Goal: Task Accomplishment & Management: Manage account settings

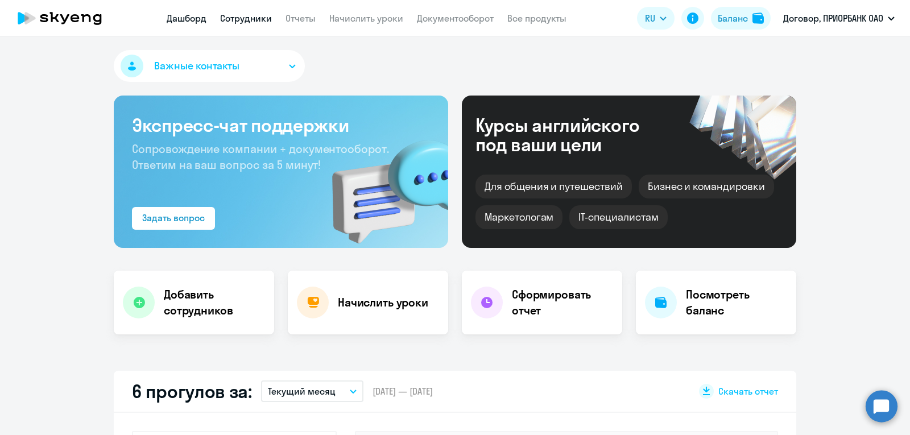
click at [231, 13] on link "Сотрудники" at bounding box center [246, 18] width 52 height 11
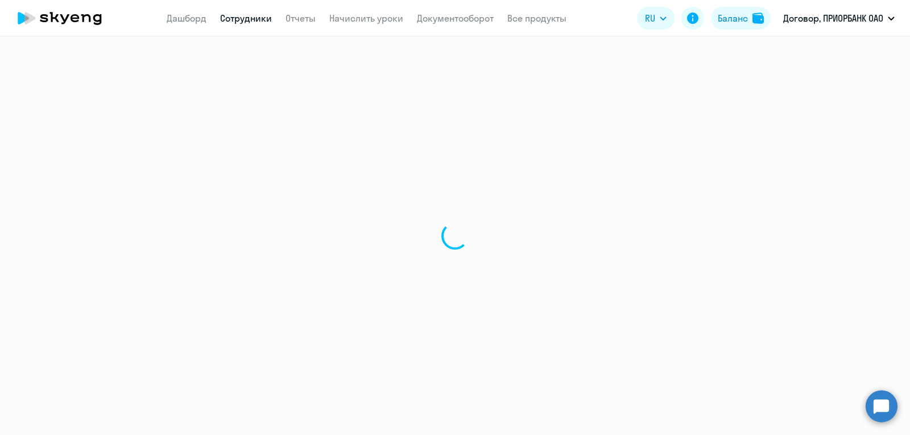
select select "30"
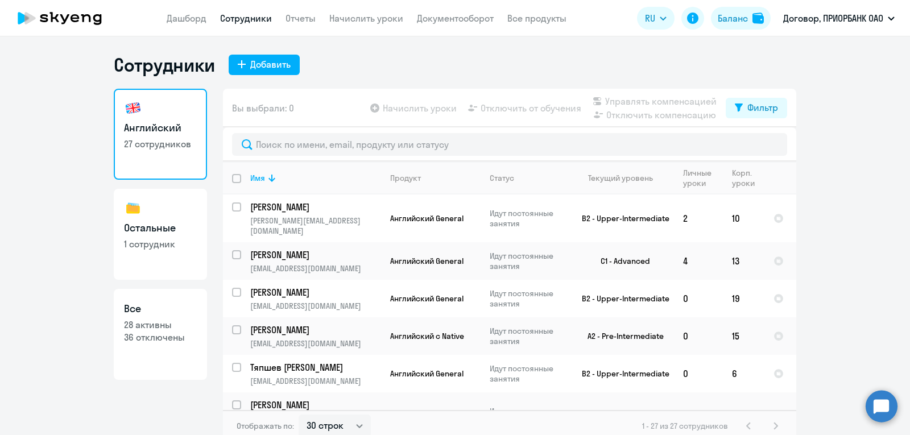
click at [156, 258] on link "Остальные 1 сотрудник" at bounding box center [160, 234] width 93 height 91
select select "30"
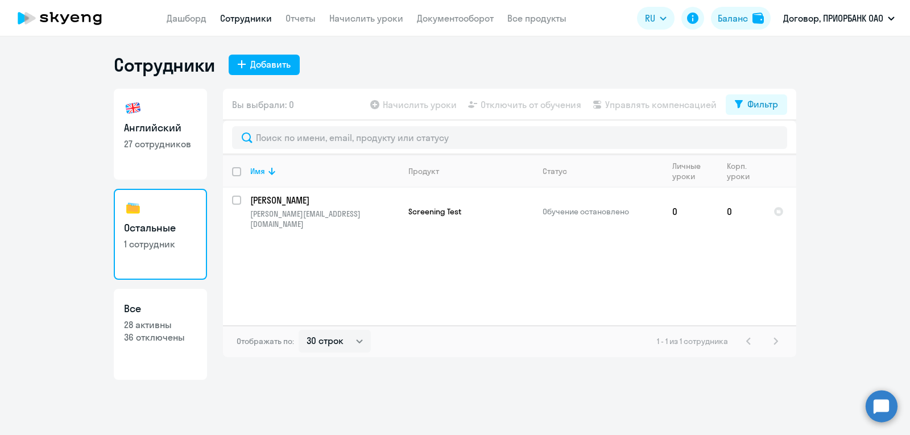
click at [147, 325] on p "28 активны" at bounding box center [160, 324] width 73 height 13
select select "30"
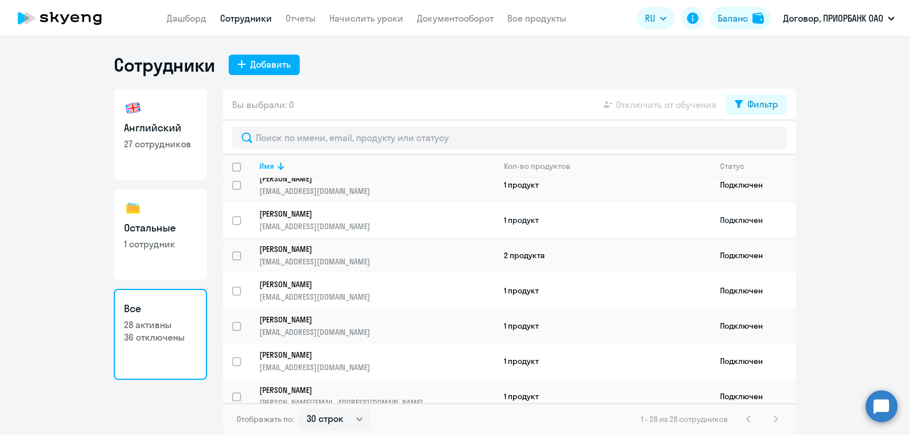
scroll to position [255, 0]
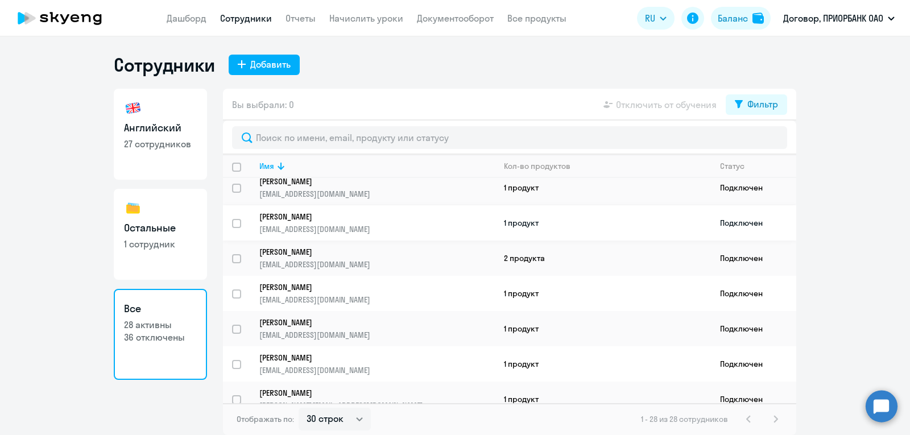
click at [234, 223] on input "select row 40701136" at bounding box center [243, 230] width 23 height 23
click at [240, 228] on input "deselect row 40701136" at bounding box center [243, 230] width 23 height 23
checkbox input "false"
click at [865, 215] on ng-component "Сотрудники Добавить Английский 27 сотрудников Остальные 1 сотрудник Все 28 акти…" at bounding box center [455, 244] width 910 height 382
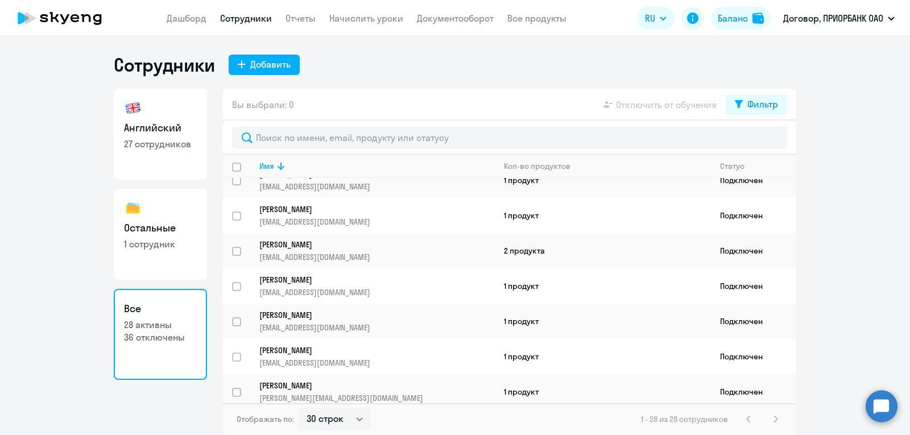
scroll to position [0, 0]
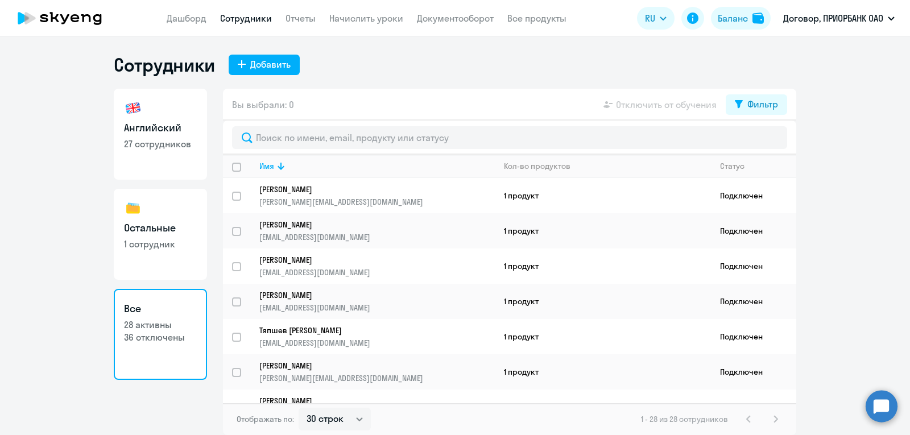
click at [161, 166] on link "Английский 27 сотрудников" at bounding box center [160, 134] width 93 height 91
select select "30"
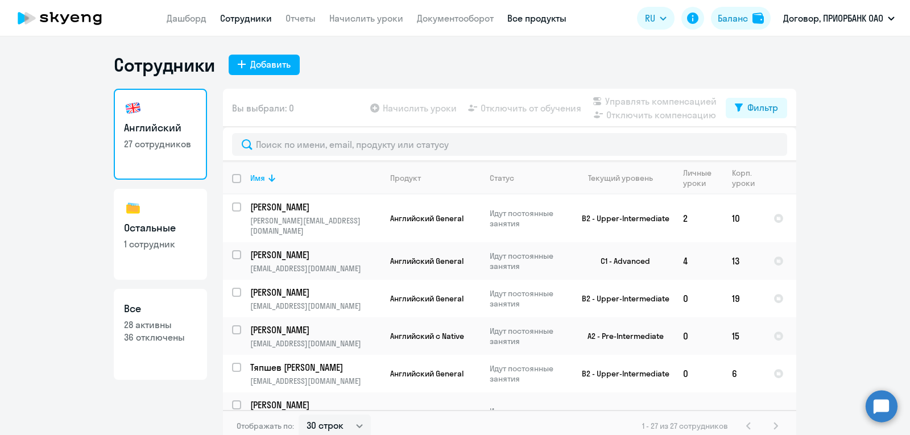
click at [526, 18] on link "Все продукты" at bounding box center [536, 18] width 59 height 11
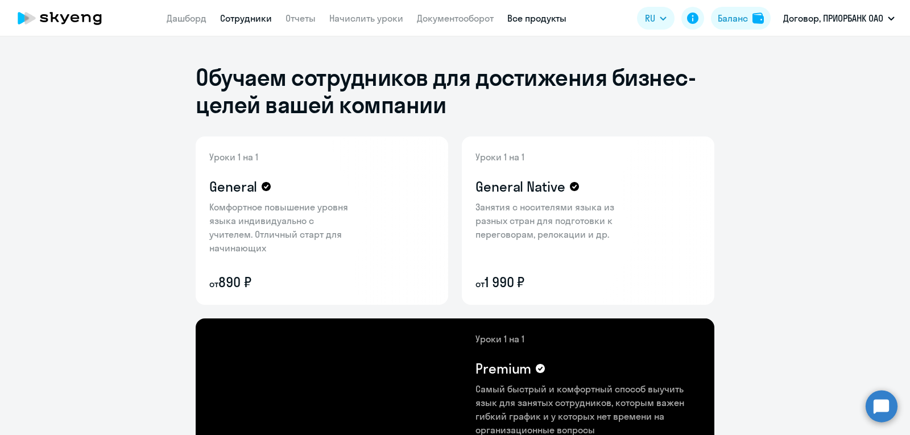
click at [237, 20] on link "Сотрудники" at bounding box center [246, 18] width 52 height 11
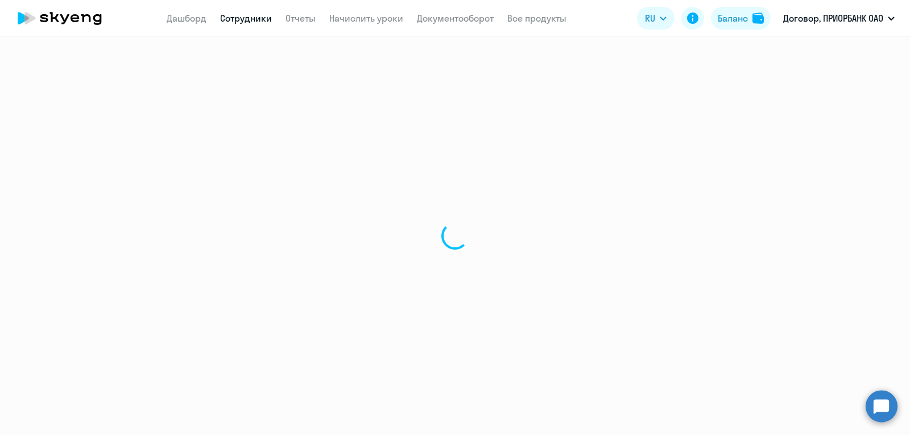
select select "30"
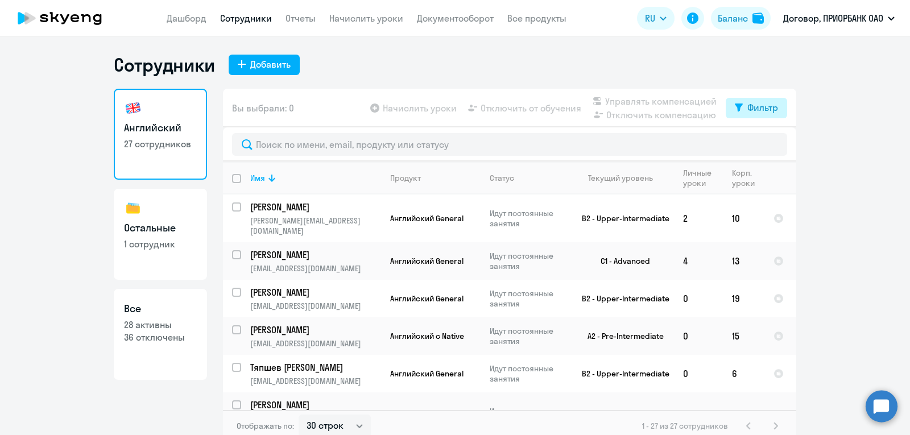
click at [760, 114] on div "Фильтр" at bounding box center [762, 108] width 31 height 14
click at [827, 134] on ng-component "Сотрудники Добавить Английский 27 сотрудников Остальные 1 сотрудник Все 28 акти…" at bounding box center [455, 247] width 910 height 388
click at [820, 142] on ng-component "Сотрудники Добавить Английский 27 сотрудников Остальные 1 сотрудник Все 28 акти…" at bounding box center [455, 247] width 910 height 388
click at [747, 103] on div "Фильтр" at bounding box center [762, 108] width 31 height 14
click at [244, 179] on th "Имя" at bounding box center [311, 177] width 140 height 33
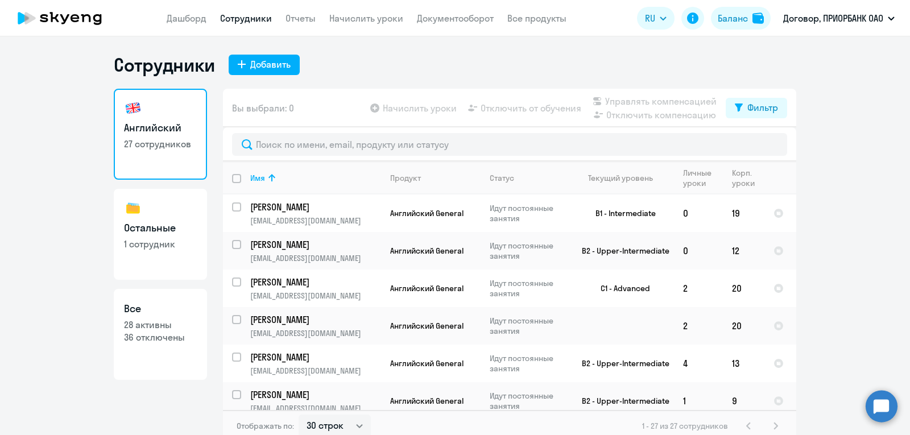
click at [232, 177] on input "deselect all" at bounding box center [243, 185] width 23 height 23
checkbox input "true"
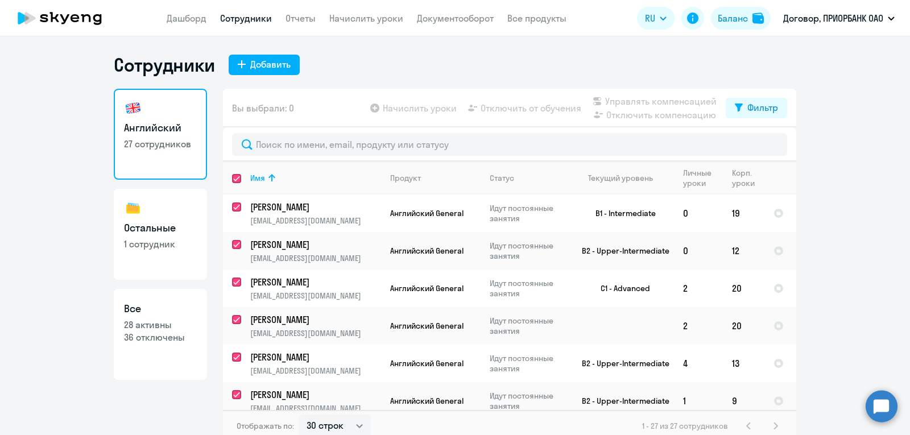
checkbox input "true"
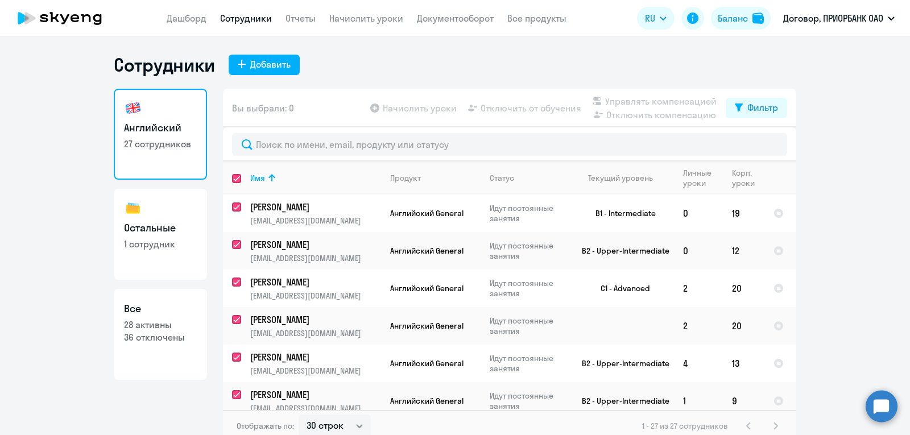
checkbox input "true"
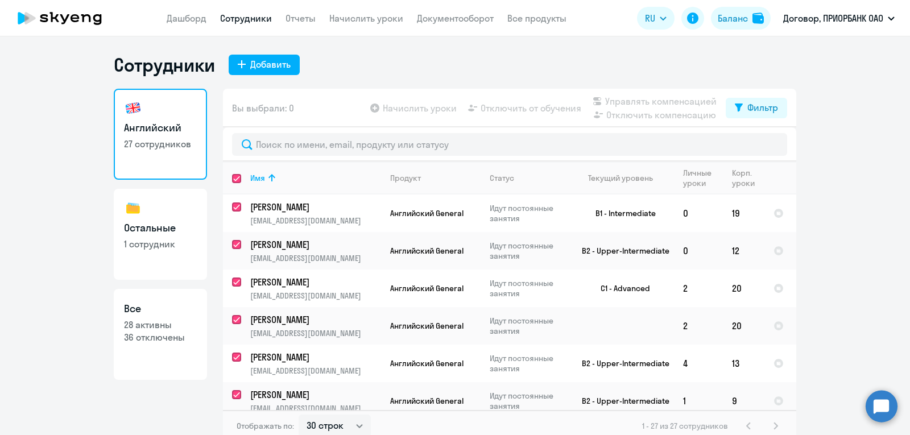
checkbox input "true"
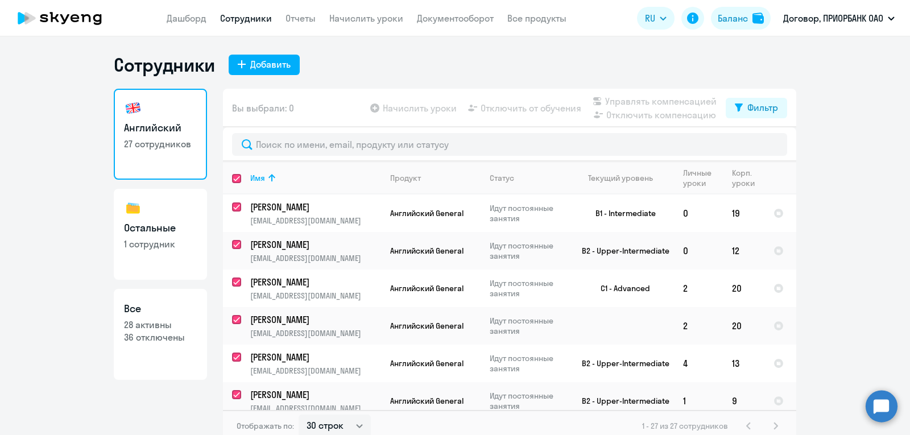
checkbox input "true"
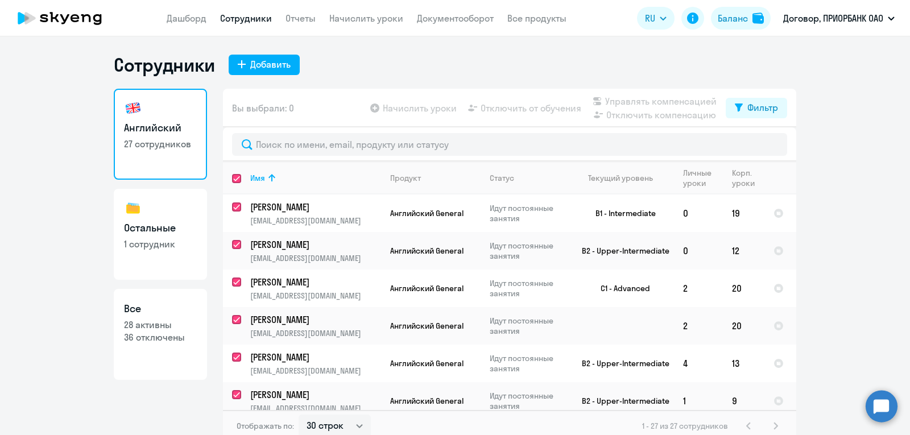
checkbox input "true"
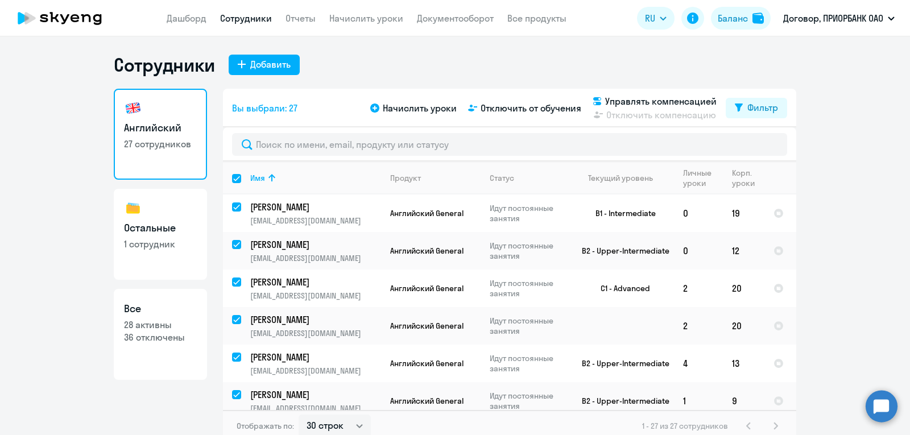
click at [232, 179] on input "select all" at bounding box center [243, 185] width 23 height 23
checkbox input "false"
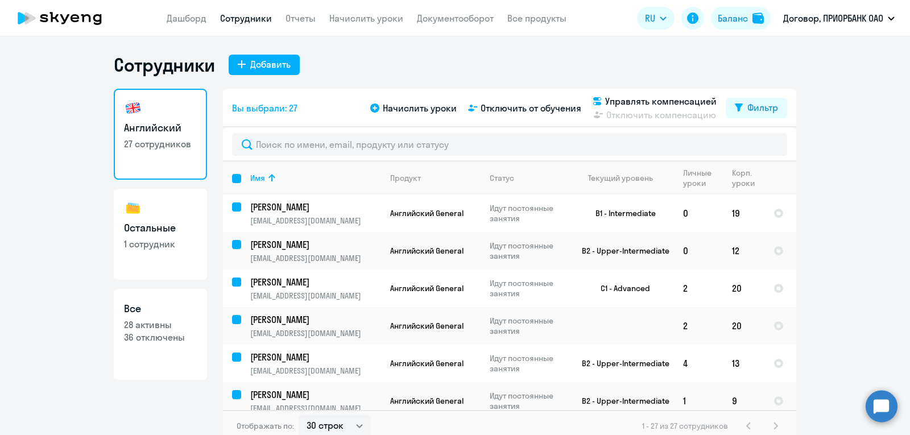
checkbox input "false"
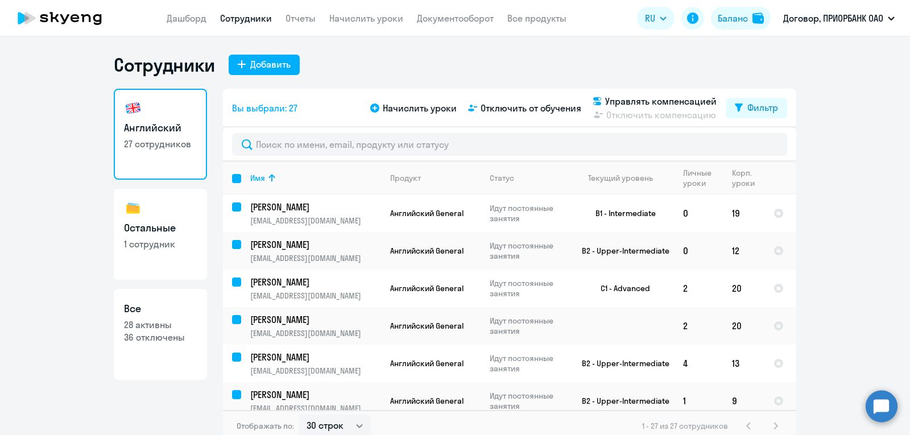
checkbox input "false"
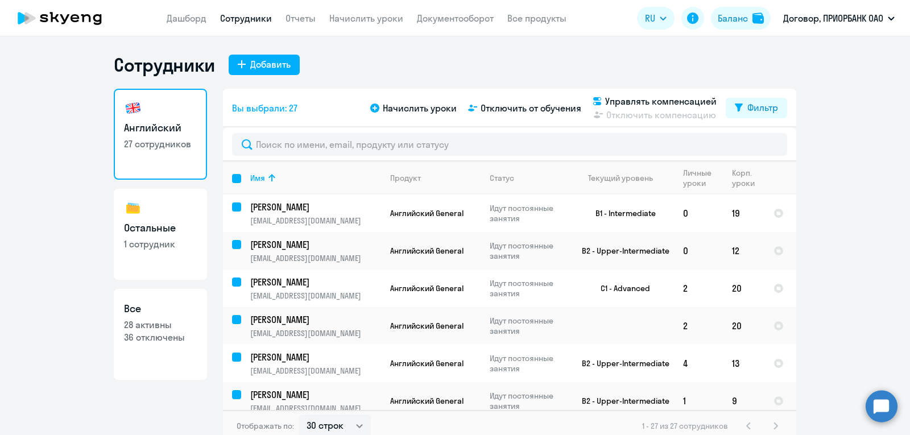
checkbox input "false"
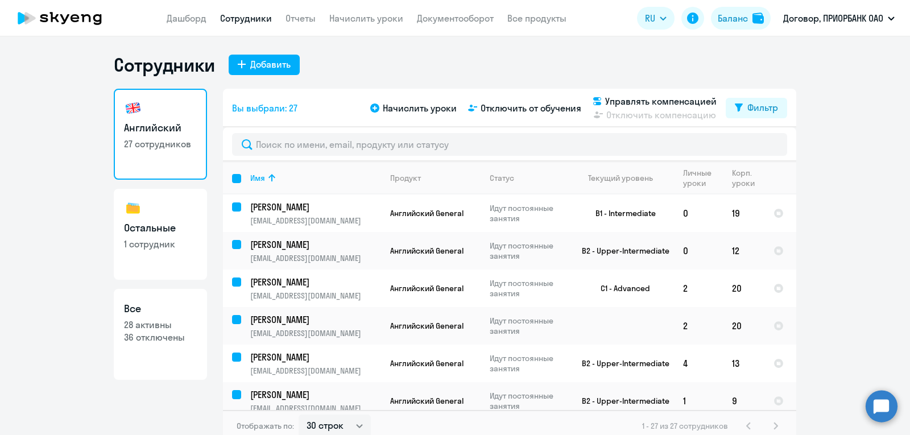
checkbox input "false"
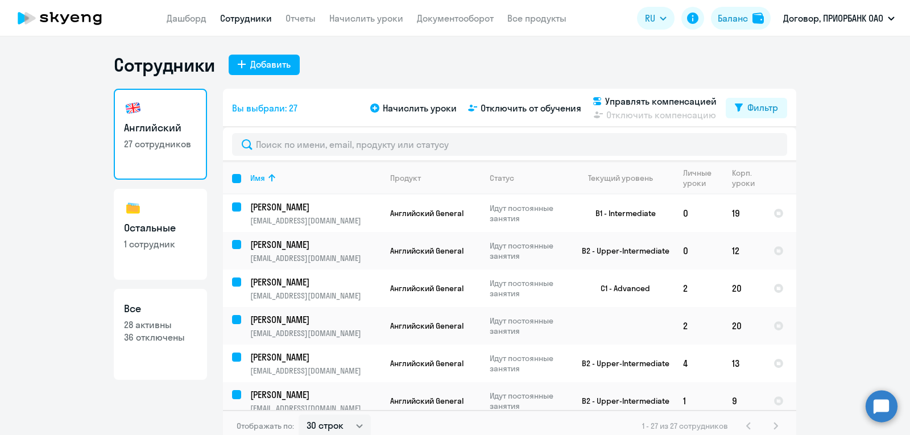
checkbox input "false"
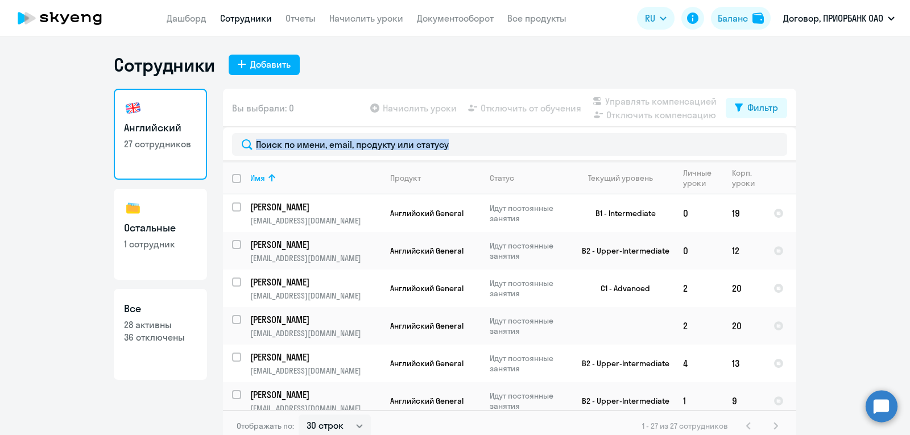
drag, startPoint x: 833, startPoint y: 159, endPoint x: 828, endPoint y: 198, distance: 39.5
click at [828, 198] on ng-component "Сотрудники Добавить Английский 27 сотрудников Остальные 1 сотрудник Все 28 акти…" at bounding box center [455, 247] width 910 height 388
click at [834, 194] on ng-component "Сотрудники Добавить Английский 27 сотрудников Остальные 1 сотрудник Все 28 акти…" at bounding box center [455, 247] width 910 height 388
click at [241, 175] on th "Имя" at bounding box center [311, 177] width 140 height 33
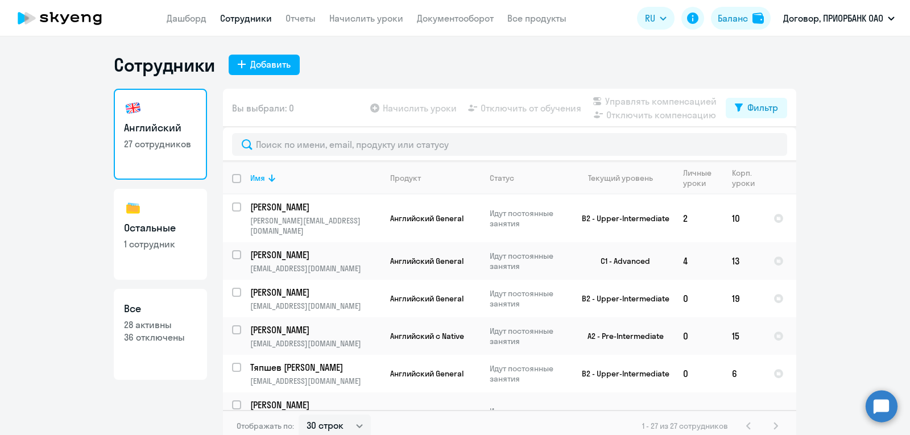
click at [232, 178] on input "deselect all" at bounding box center [243, 185] width 23 height 23
checkbox input "true"
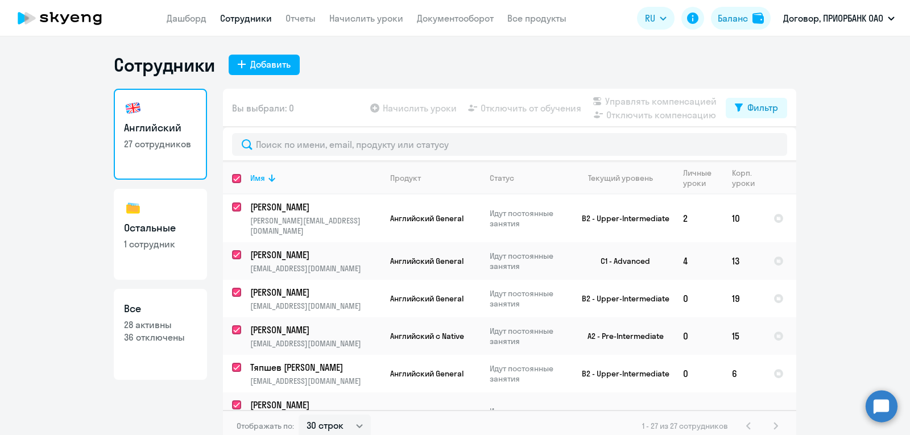
checkbox input "true"
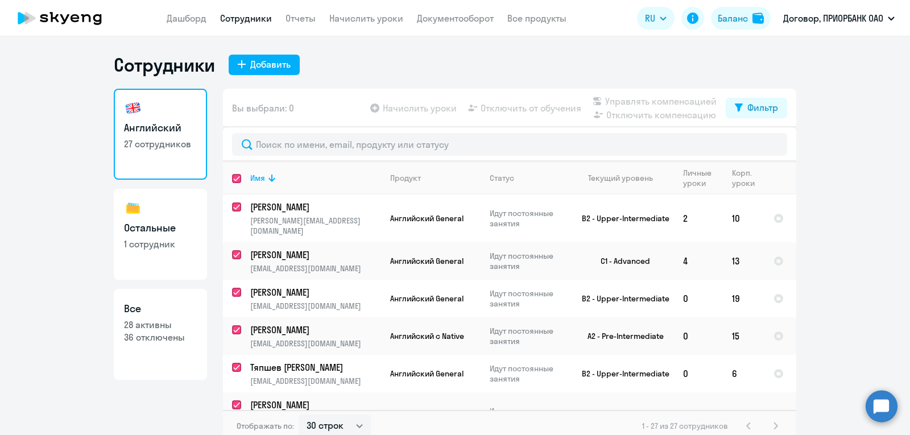
checkbox input "true"
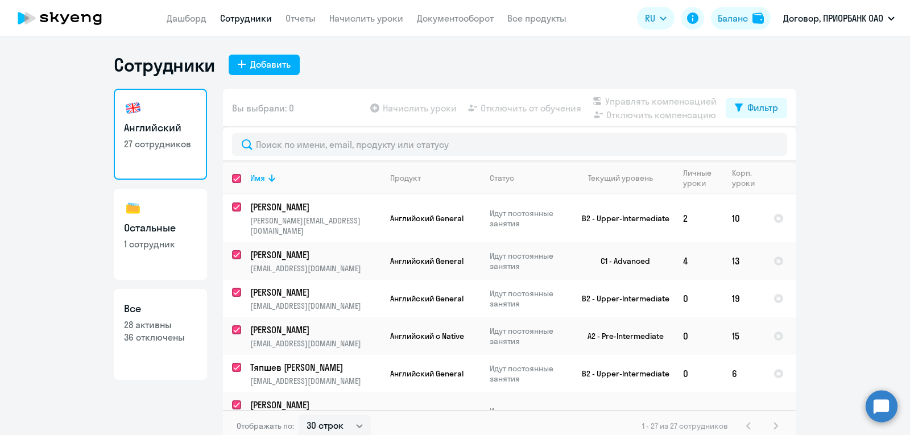
checkbox input "true"
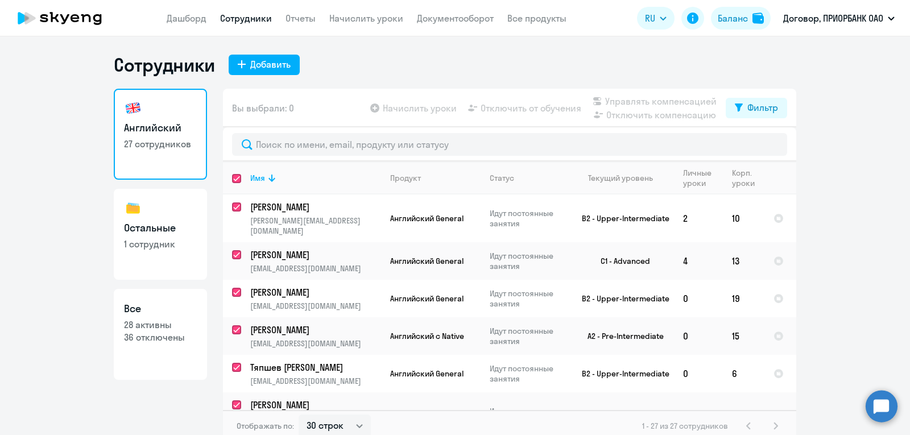
checkbox input "true"
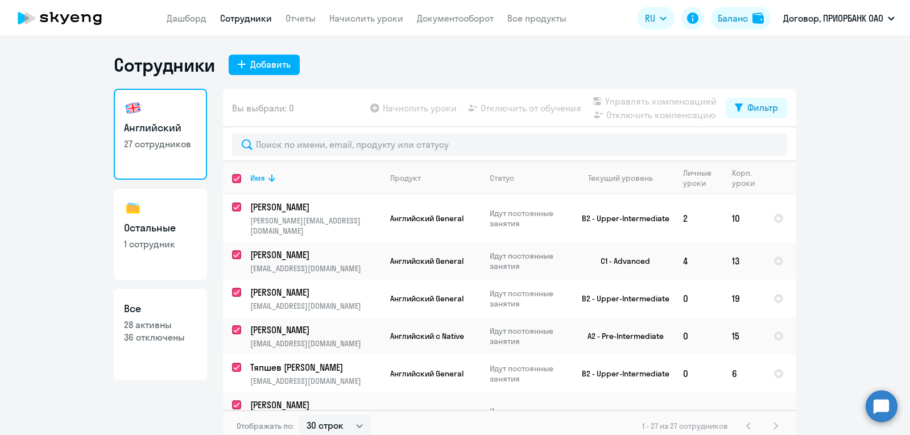
checkbox input "true"
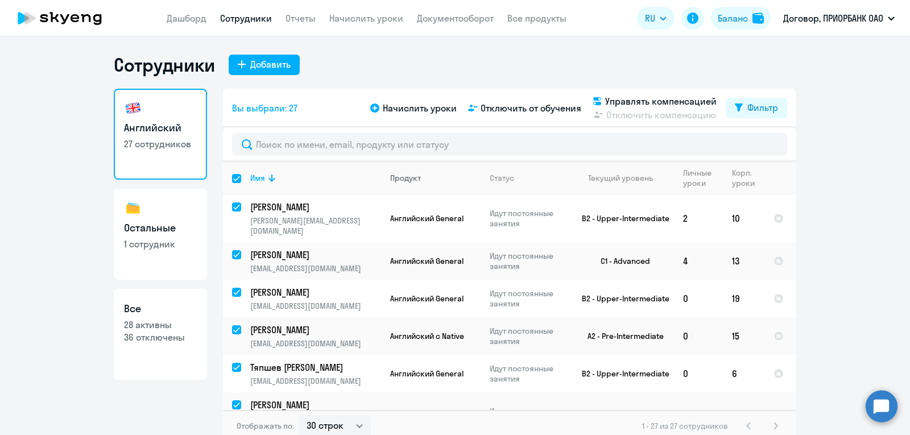
click at [421, 177] on div "Продукт" at bounding box center [435, 178] width 90 height 10
click at [402, 177] on div "Продукт" at bounding box center [405, 178] width 31 height 10
click at [233, 181] on input "select all" at bounding box center [243, 185] width 23 height 23
checkbox input "false"
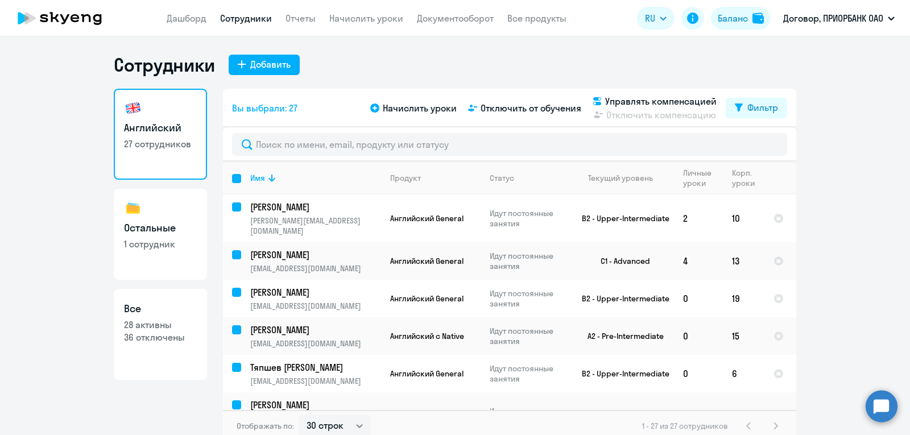
checkbox input "false"
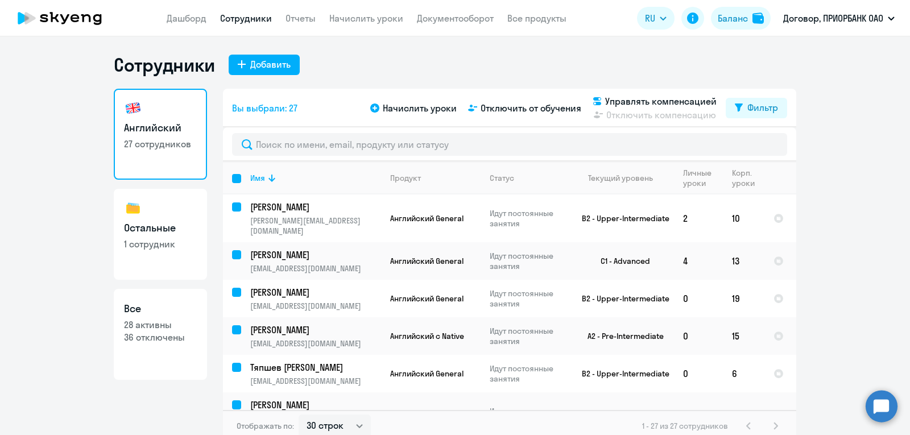
checkbox input "false"
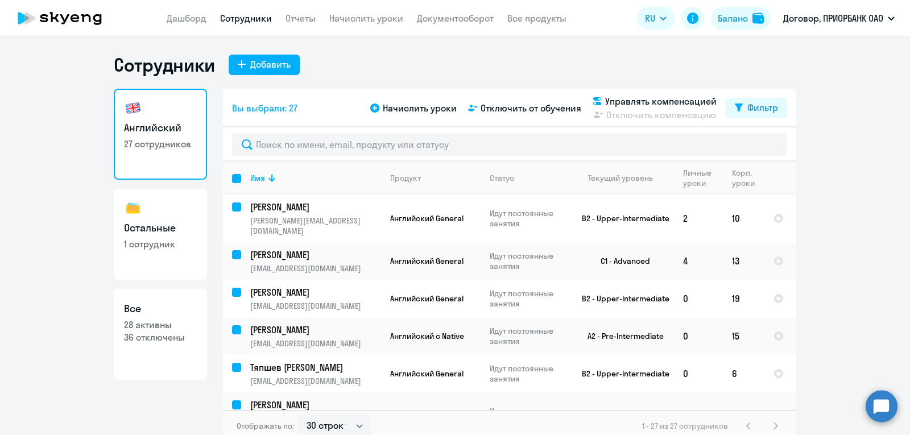
checkbox input "false"
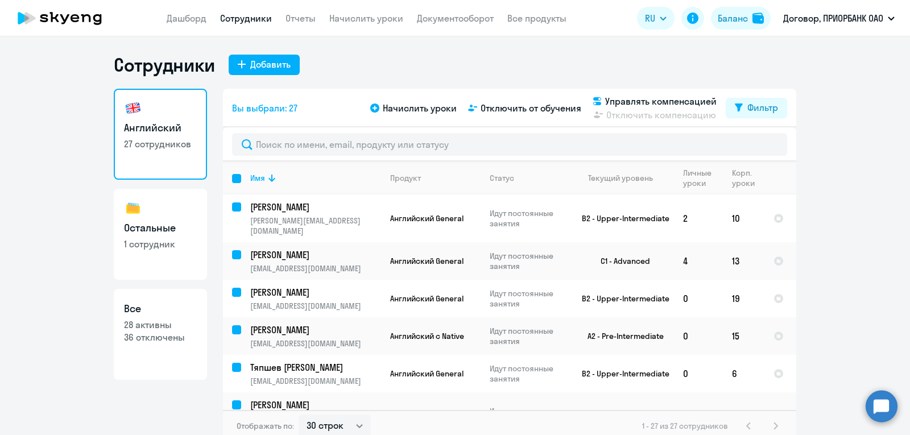
checkbox input "false"
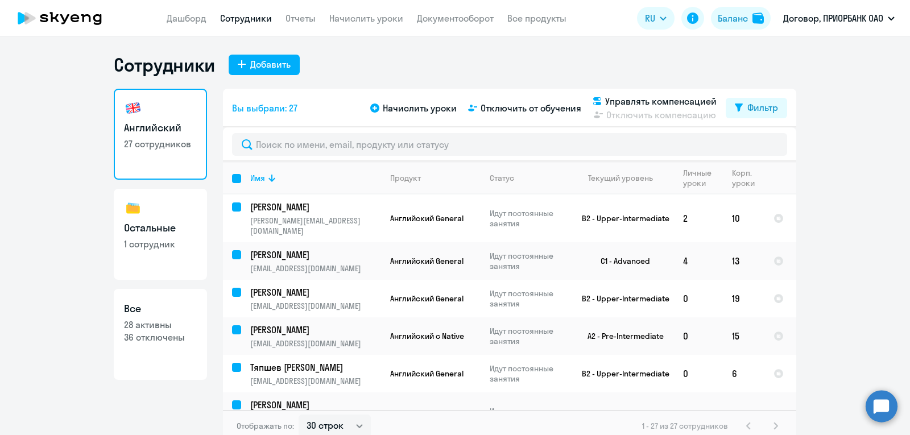
checkbox input "false"
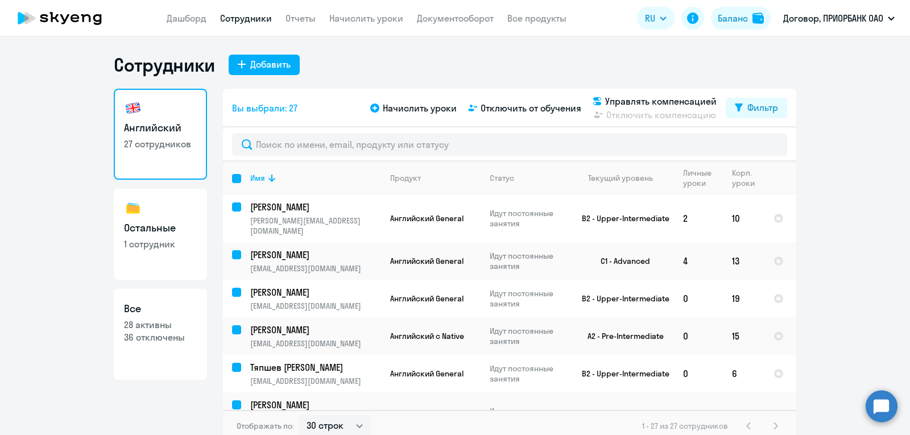
checkbox input "false"
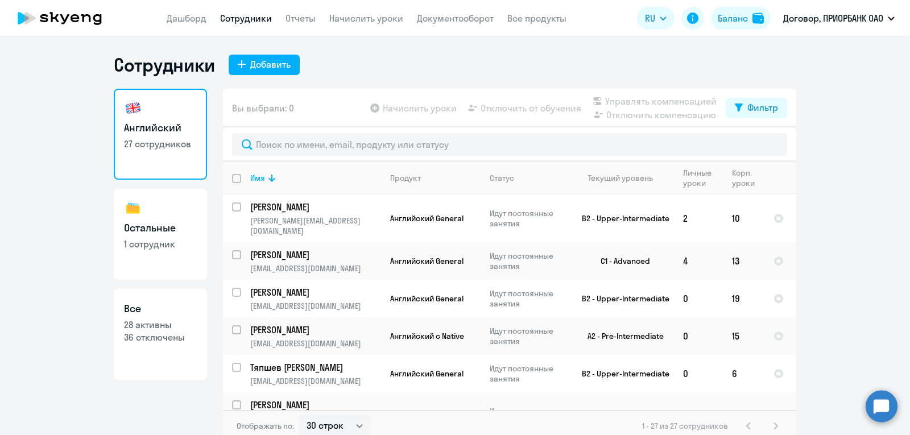
click at [830, 160] on ng-component "Сотрудники Добавить Английский 27 сотрудников Остальные 1 сотрудник Все 28 акти…" at bounding box center [455, 247] width 910 height 388
click at [418, 175] on div "Продукт" at bounding box center [435, 178] width 90 height 10
click at [402, 180] on div "Продукт" at bounding box center [405, 178] width 31 height 10
click at [301, 16] on link "Отчеты" at bounding box center [300, 18] width 30 height 11
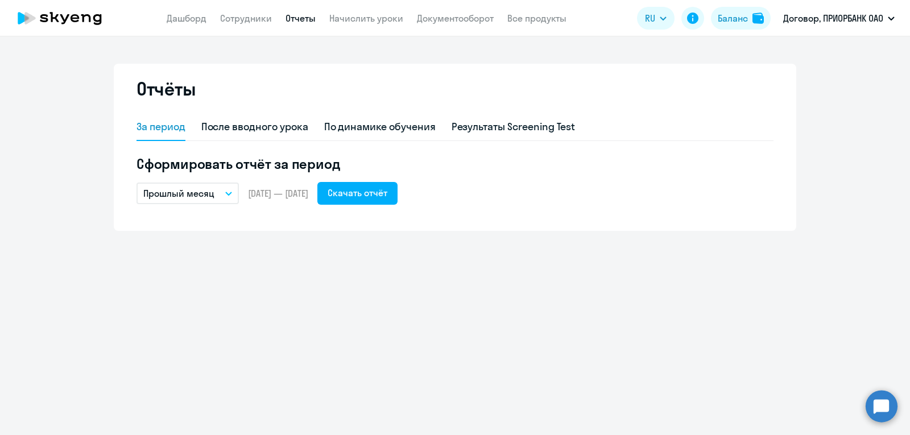
click at [225, 193] on icon "button" at bounding box center [228, 194] width 7 height 4
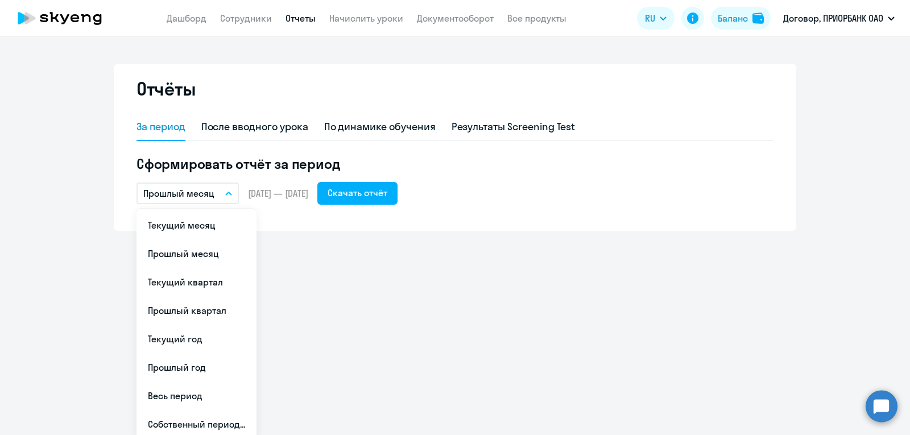
click at [433, 315] on div "Отчёты За период После вводного урока По динамике обучения Результаты Screening…" at bounding box center [455, 235] width 910 height 399
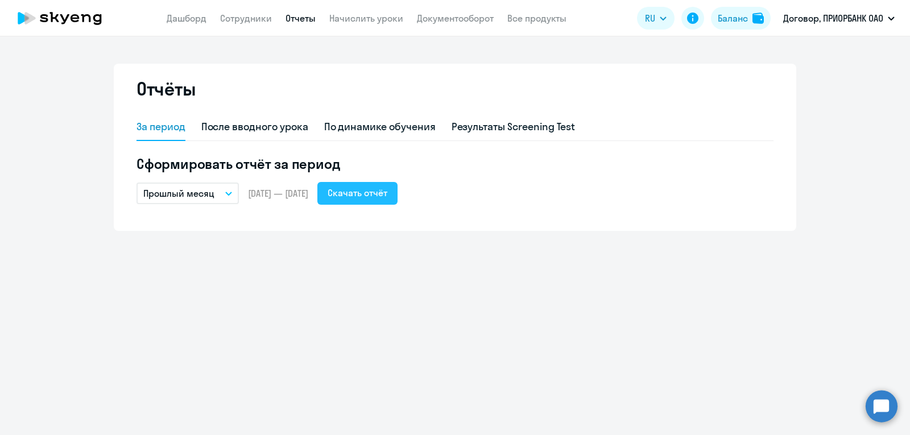
click at [374, 189] on div "Скачать отчёт" at bounding box center [357, 193] width 60 height 14
click at [426, 20] on link "Документооборот" at bounding box center [455, 18] width 77 height 11
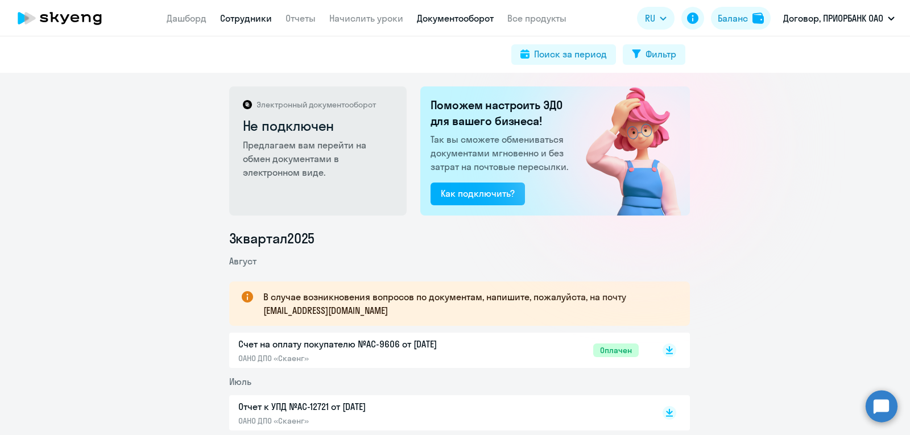
click at [227, 20] on link "Сотрудники" at bounding box center [246, 18] width 52 height 11
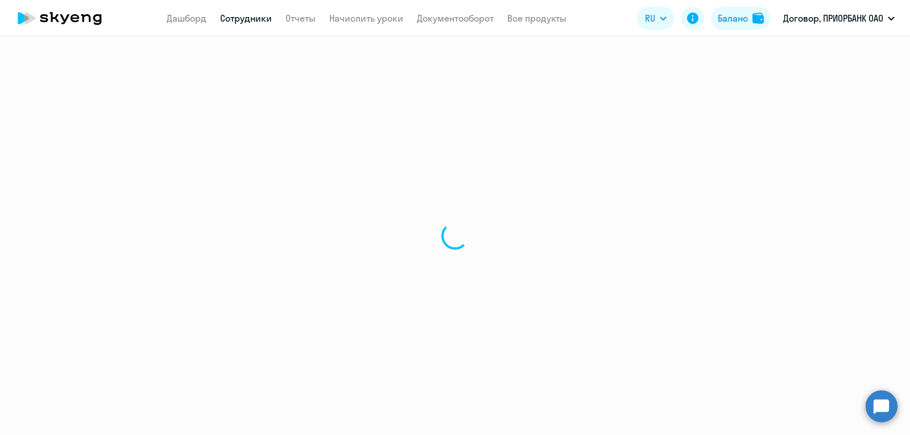
select select "30"
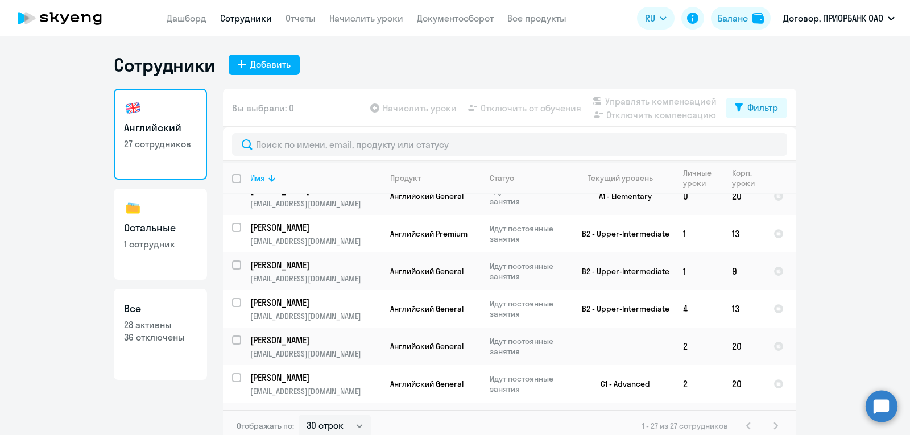
scroll to position [826, 0]
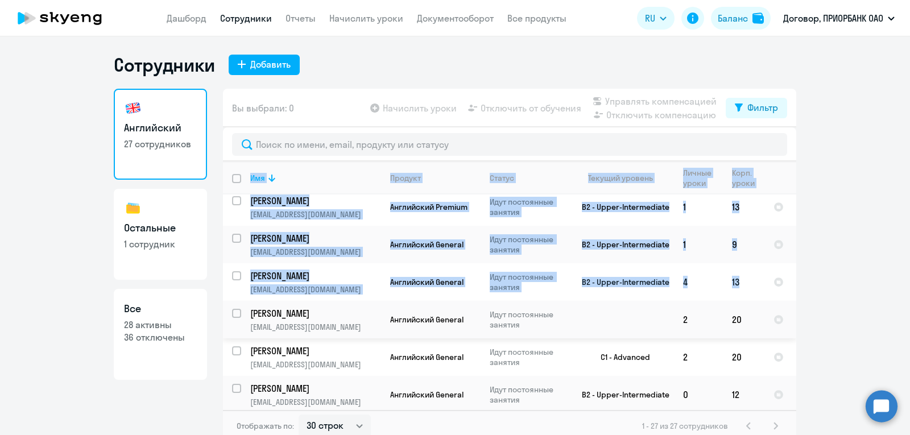
drag, startPoint x: 793, startPoint y: 381, endPoint x: 768, endPoint y: 235, distance: 148.3
click at [768, 235] on ng-component "Сотрудники Добавить Английский 27 сотрудников Остальные 1 сотрудник Все 28 акти…" at bounding box center [455, 247] width 910 height 388
click at [860, 279] on ng-component "Сотрудники Добавить Английский 27 сотрудников Остальные 1 сотрудник Все 28 акти…" at bounding box center [455, 247] width 910 height 388
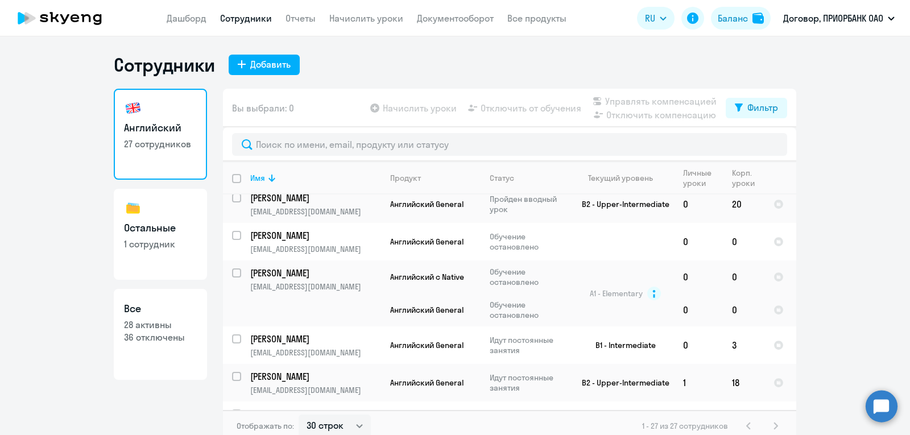
scroll to position [306, 0]
